Goal: Task Accomplishment & Management: Use online tool/utility

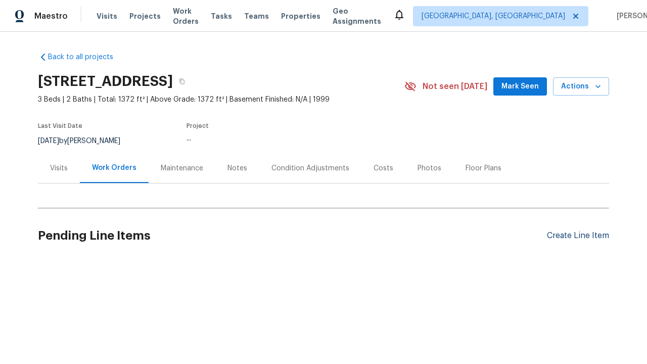
click at [578, 235] on div "Create Line Item" at bounding box center [578, 236] width 62 height 10
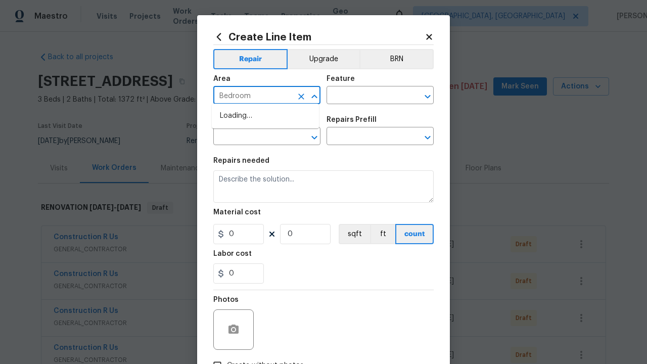
type input "Bedroom"
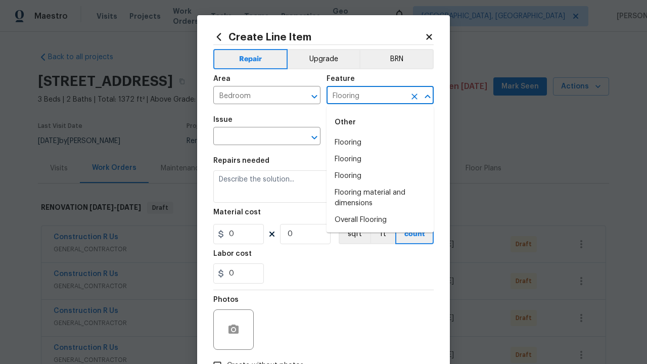
click at [380, 143] on li "Flooring" at bounding box center [379, 142] width 107 height 17
type input "Flooring"
type input "Wallpaper"
click at [366, 137] on input "text" at bounding box center [365, 137] width 79 height 16
type input "Remove"
